Goal: Information Seeking & Learning: Learn about a topic

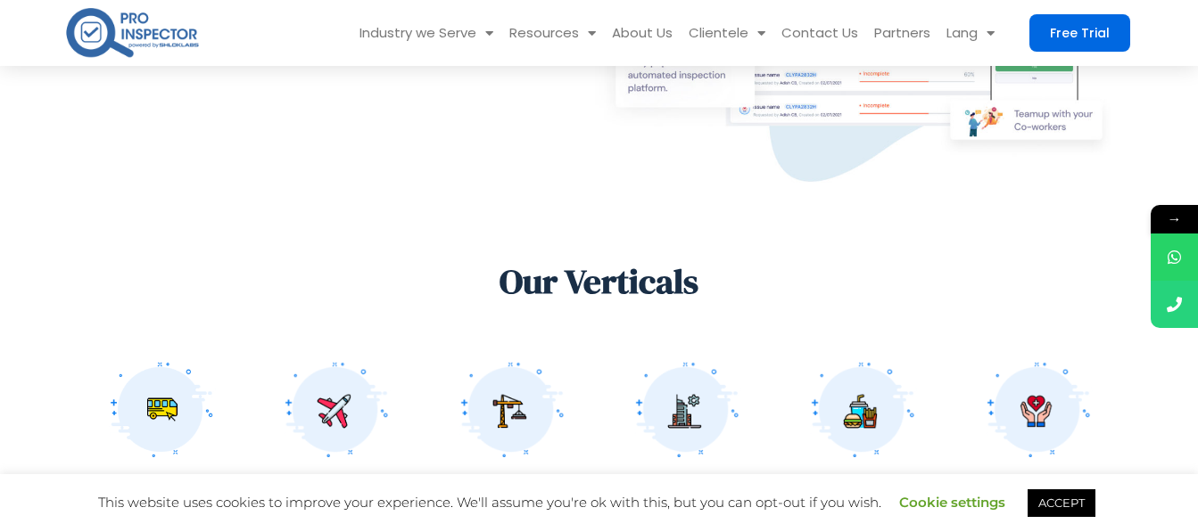
scroll to position [1192, 0]
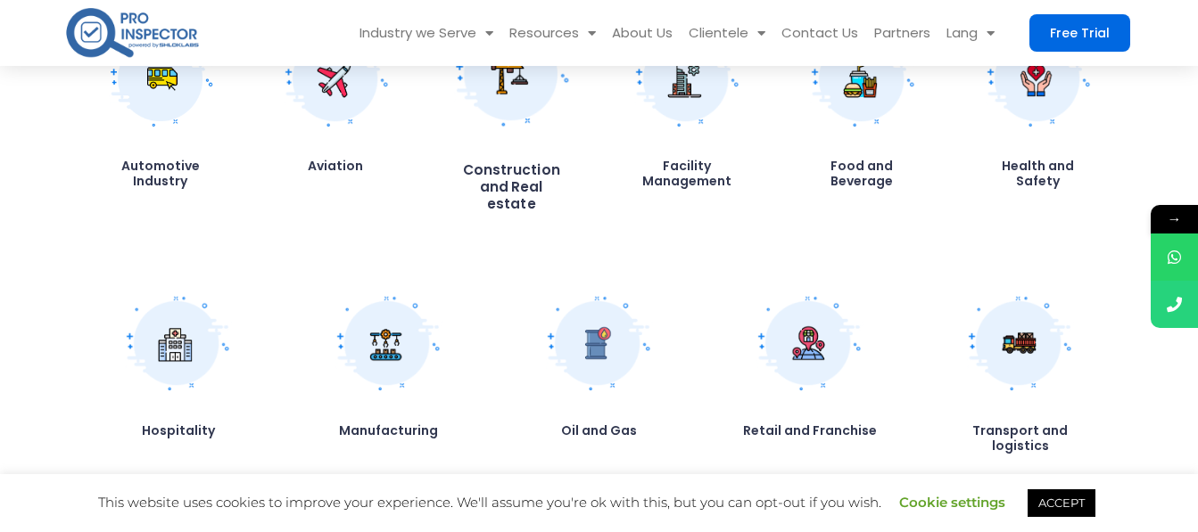
click at [489, 162] on h3 "Construction and Real estate" at bounding box center [511, 186] width 114 height 49
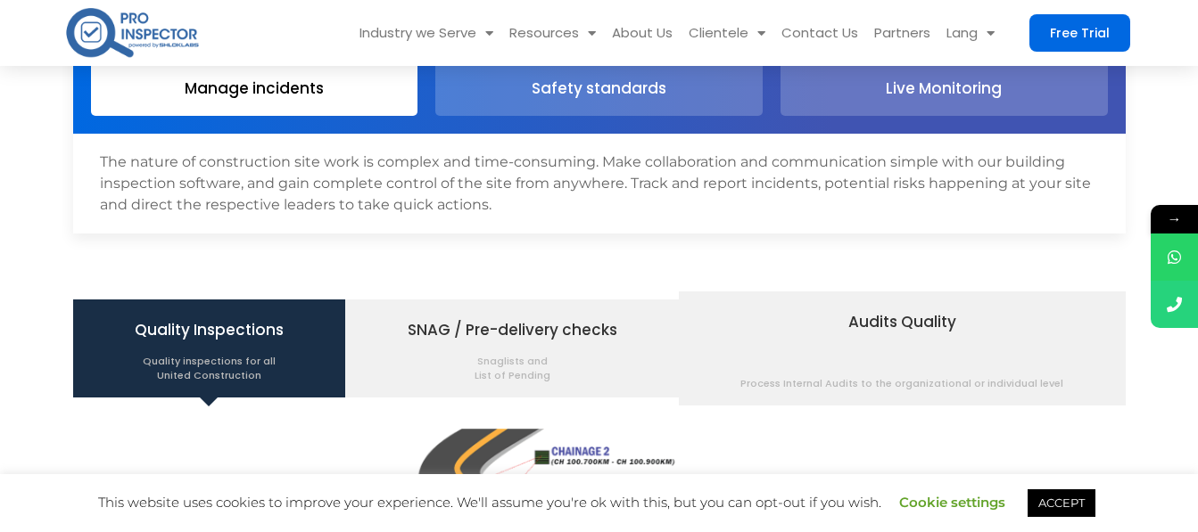
scroll to position [2090, 0]
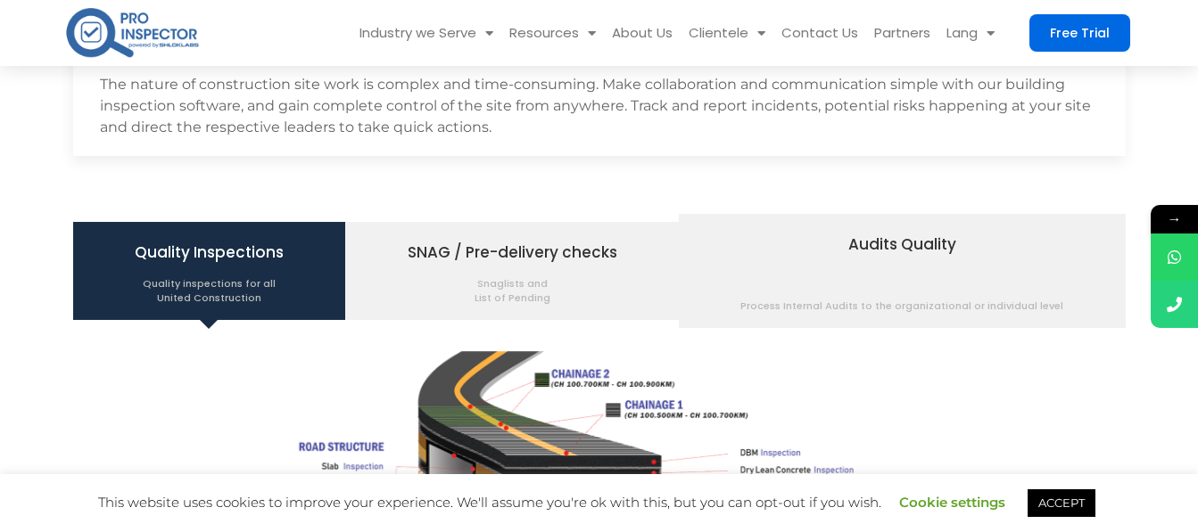
click at [1069, 509] on link "ACCEPT" at bounding box center [1061, 504] width 68 height 28
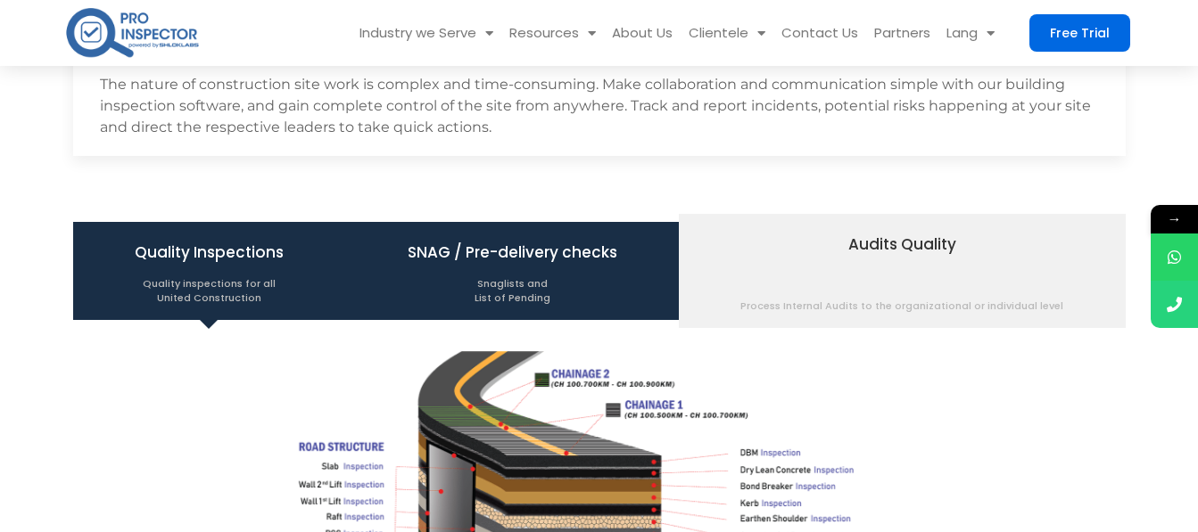
click at [520, 251] on span "SNAG / Pre-delivery checks Snaglists and List of Pending" at bounding box center [513, 271] width 210 height 68
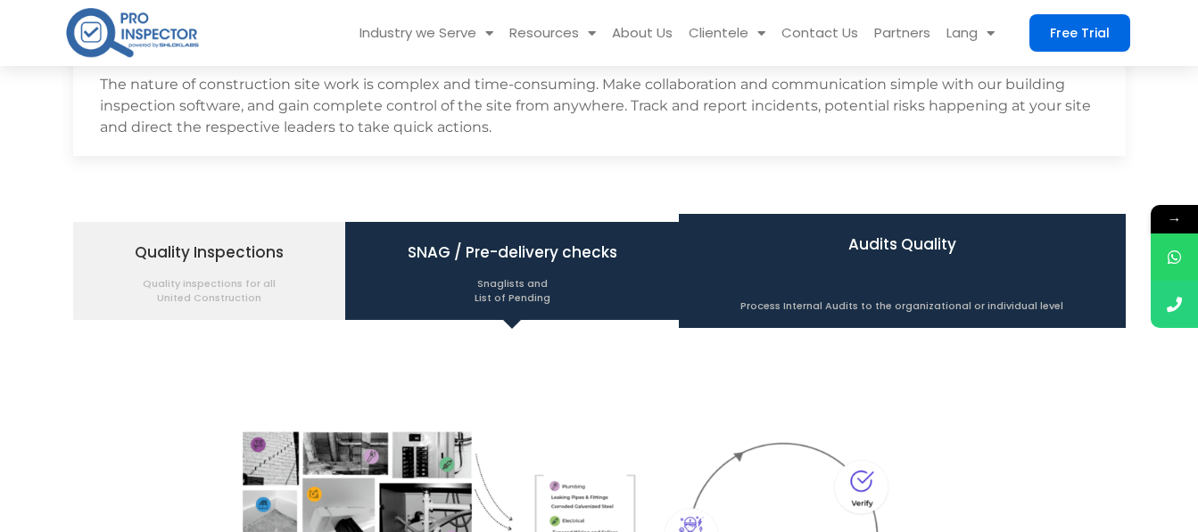
click at [885, 245] on span "Audits Quality Process Internal Audits to the organizational or individual level" at bounding box center [901, 271] width 323 height 84
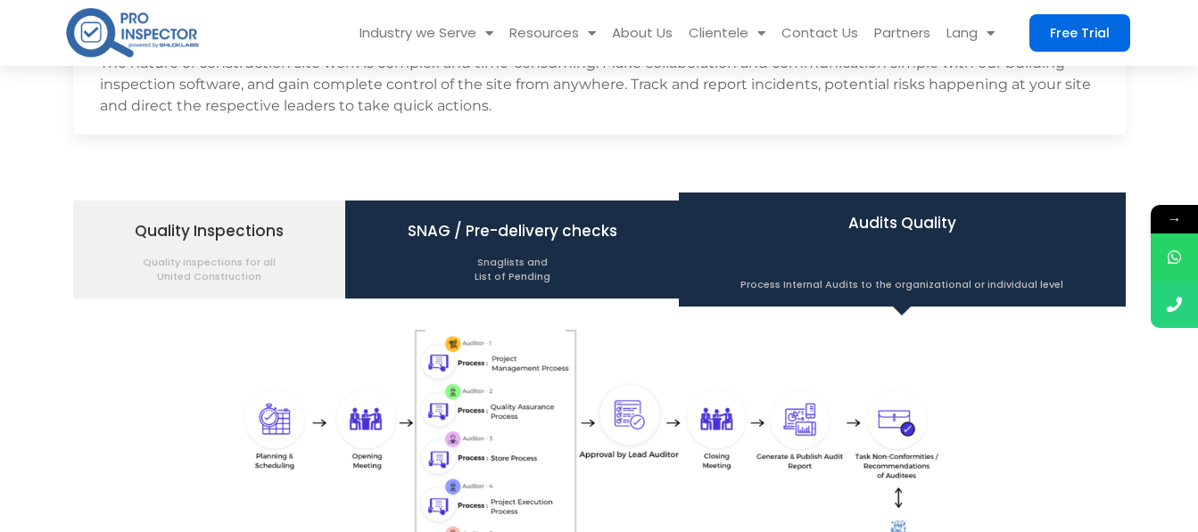
scroll to position [2101, 0]
